Goal: Information Seeking & Learning: Learn about a topic

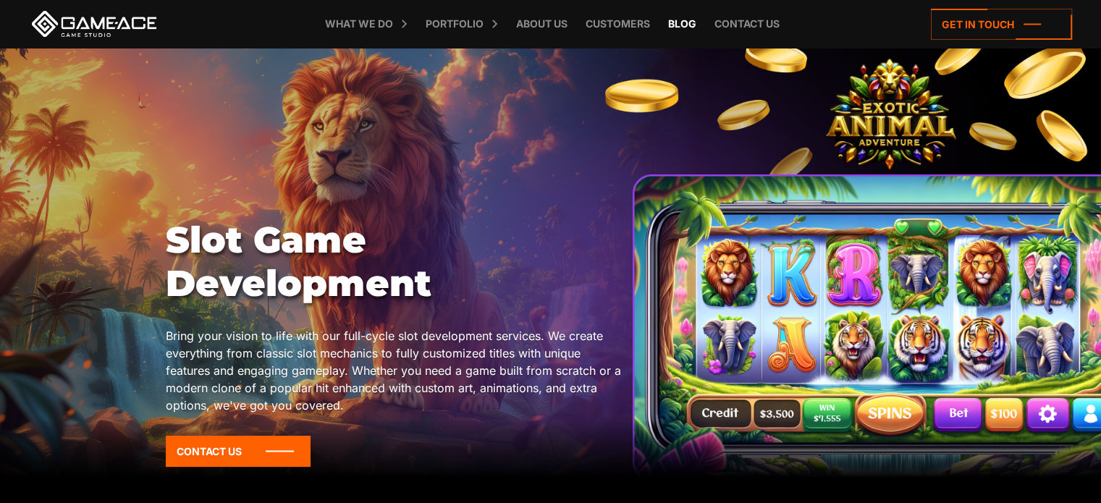
click at [677, 20] on link "Blog" at bounding box center [682, 24] width 43 height 48
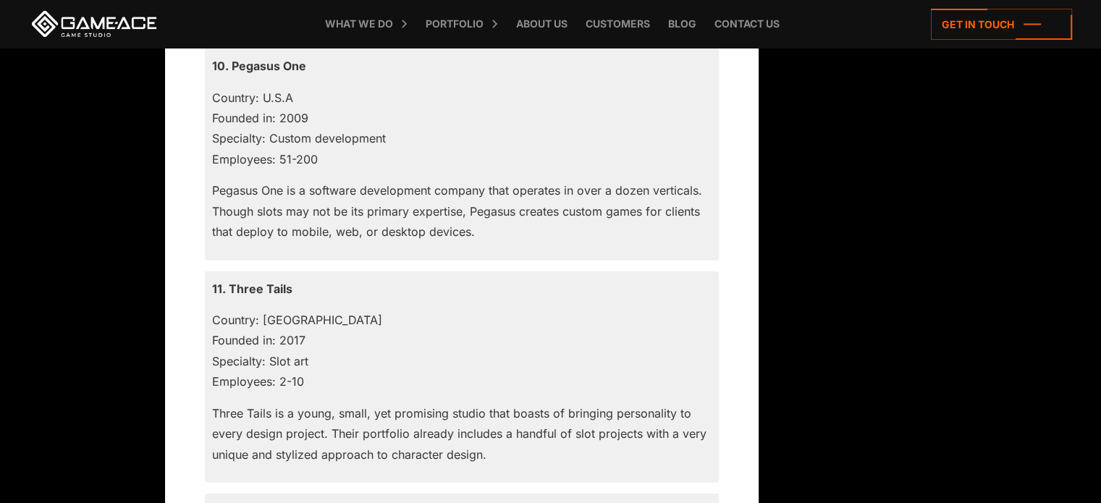
scroll to position [3128, 0]
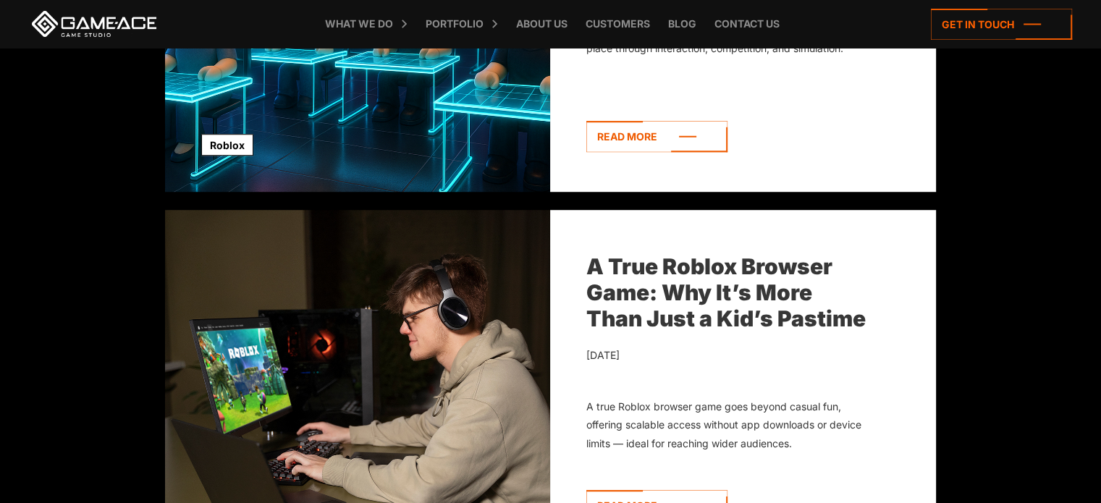
scroll to position [1100, 0]
